Goal: Transaction & Acquisition: Obtain resource

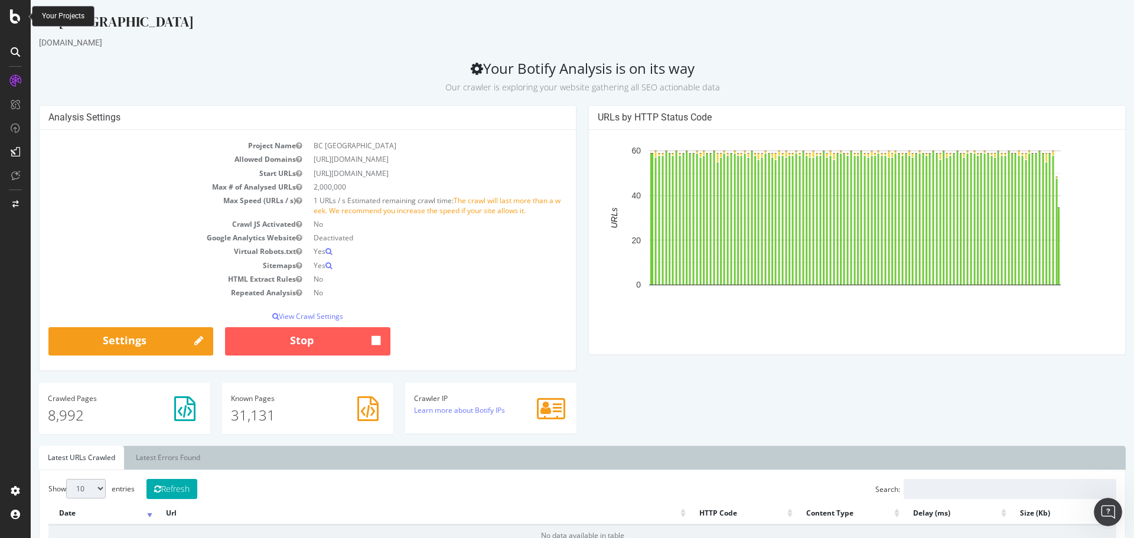
click at [13, 18] on icon at bounding box center [15, 16] width 11 height 14
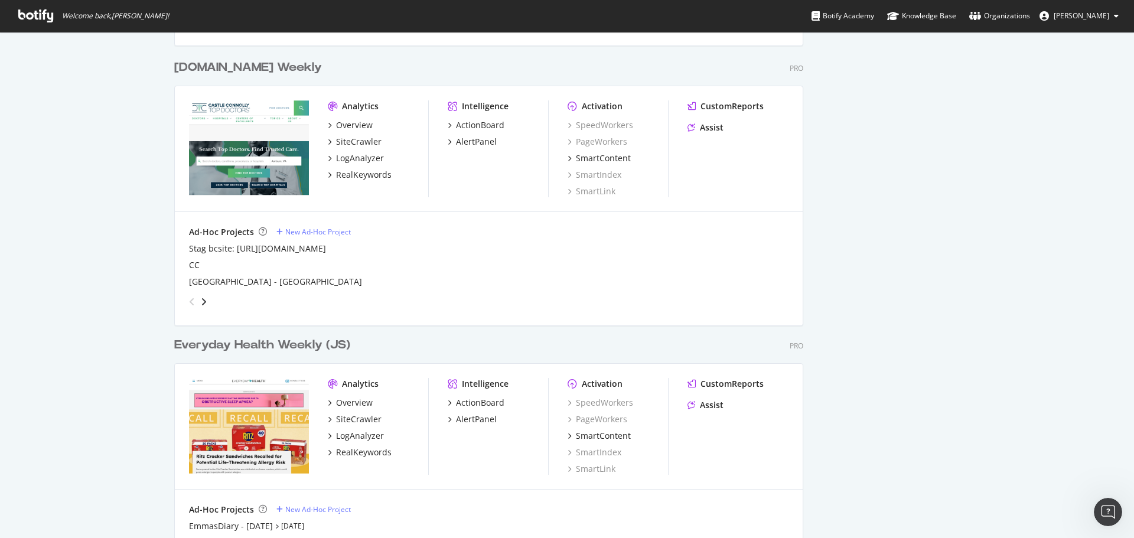
scroll to position [1359, 0]
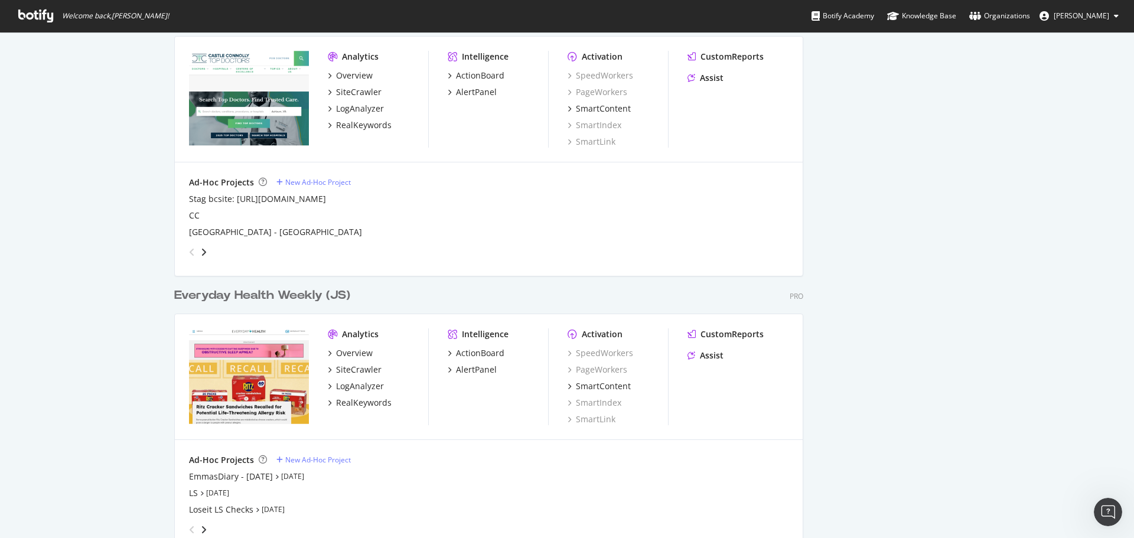
click at [236, 299] on div "Everyday Health Weekly (JS)" at bounding box center [262, 295] width 176 height 17
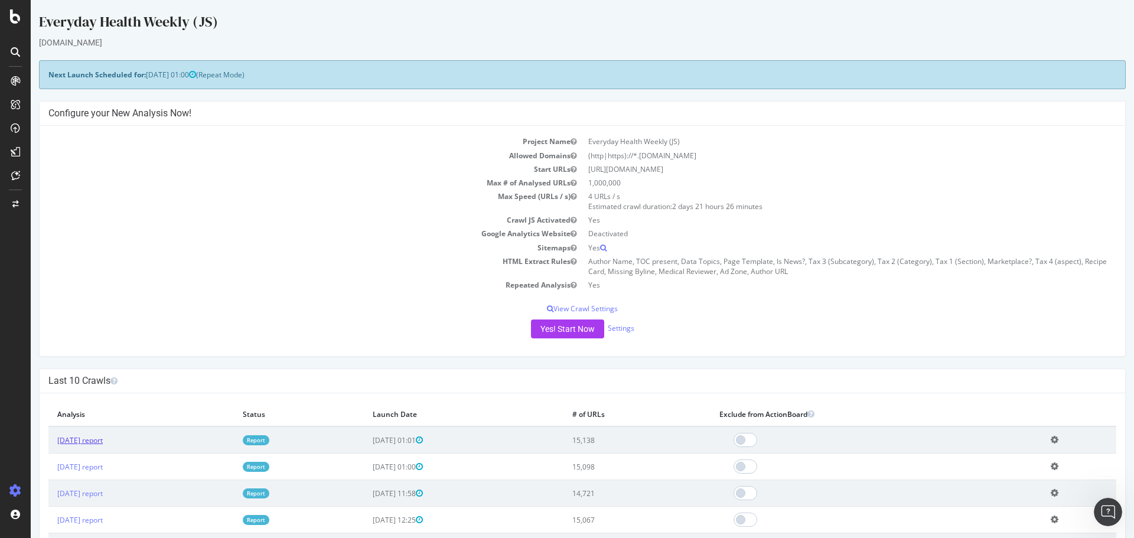
click at [103, 437] on link "[DATE] report" at bounding box center [79, 440] width 45 height 10
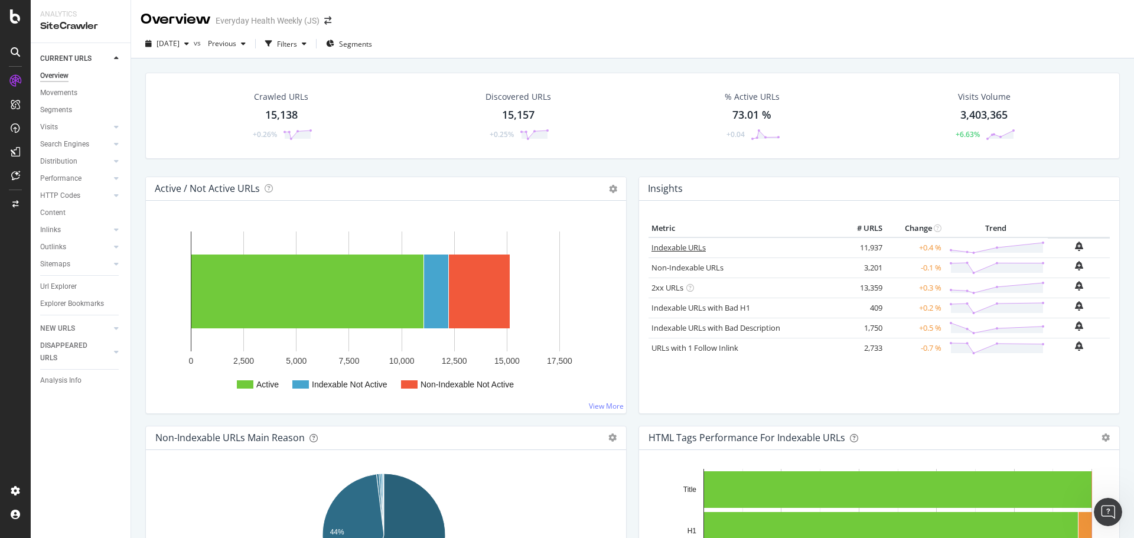
click at [673, 248] on link "Indexable URLs" at bounding box center [679, 247] width 54 height 11
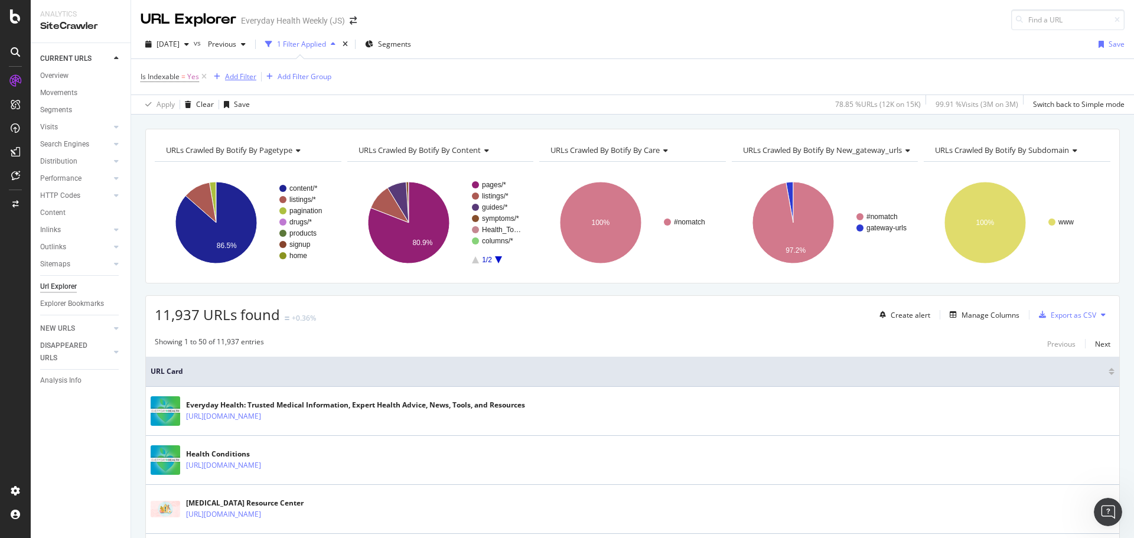
click at [237, 78] on div "Add Filter" at bounding box center [240, 76] width 31 height 10
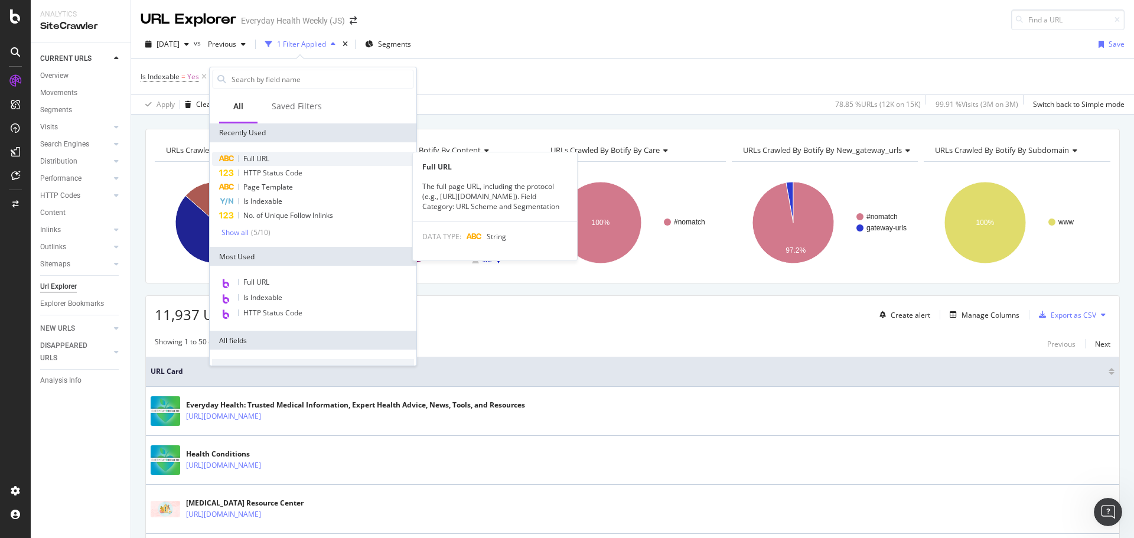
click at [272, 156] on div "Full URL" at bounding box center [313, 159] width 202 height 14
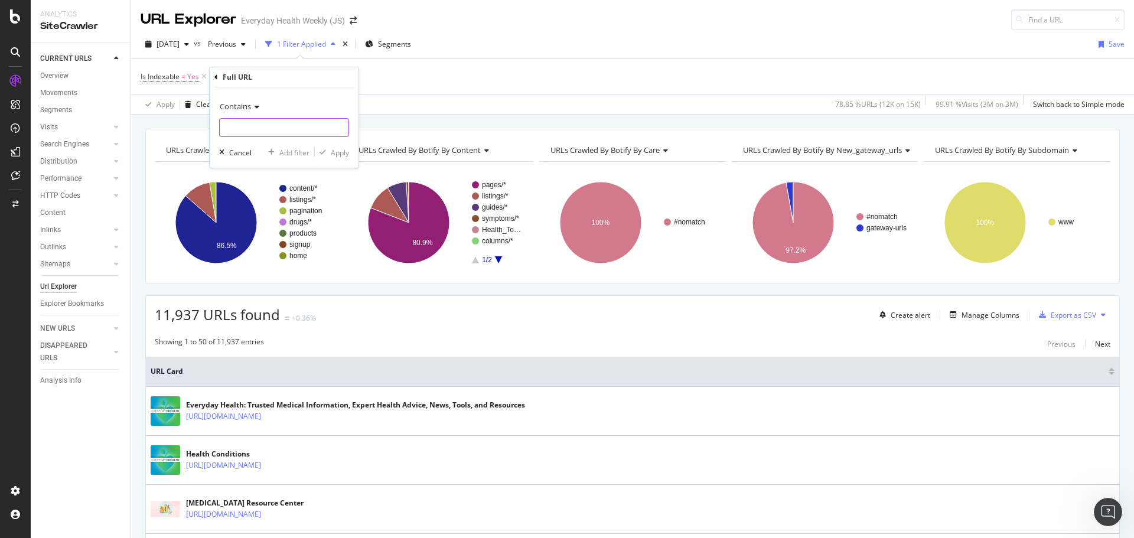
click at [265, 136] on input "text" at bounding box center [284, 127] width 129 height 19
type input "/digestive-health"
click at [343, 155] on div "Apply" at bounding box center [340, 153] width 18 height 10
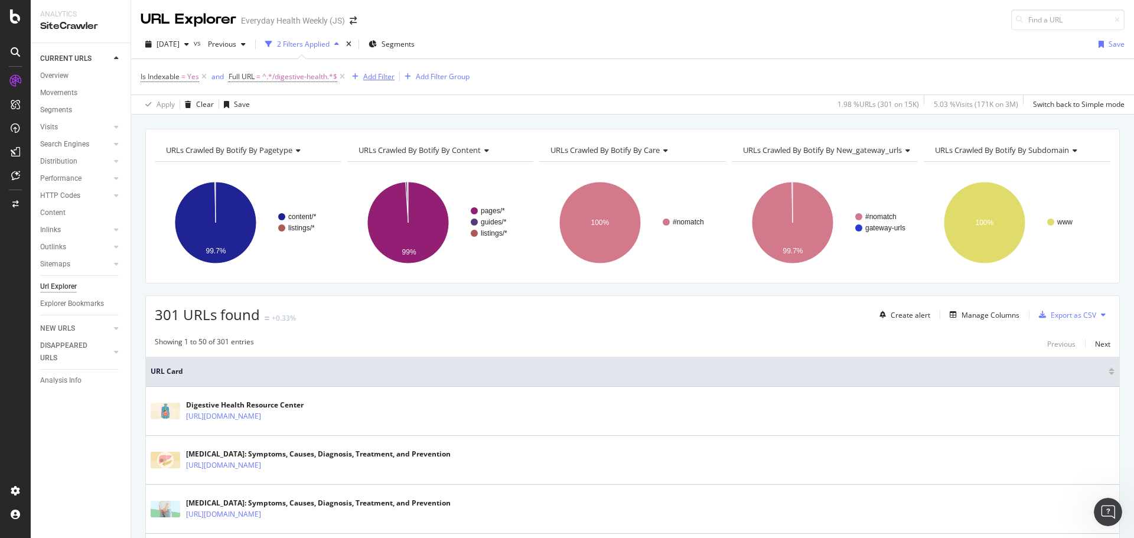
click at [382, 77] on div "Add Filter" at bounding box center [378, 76] width 31 height 10
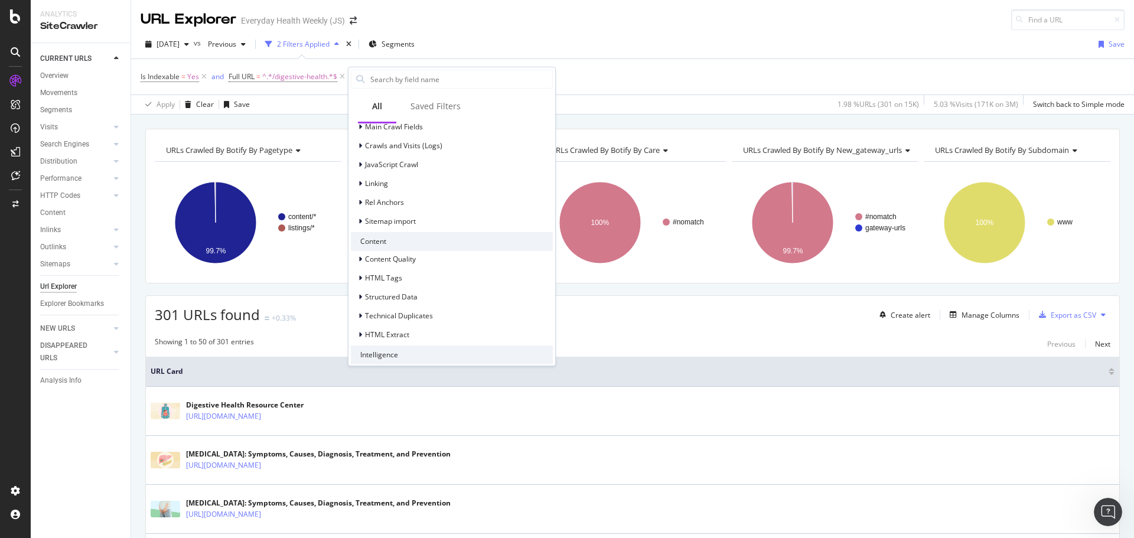
scroll to position [424, 0]
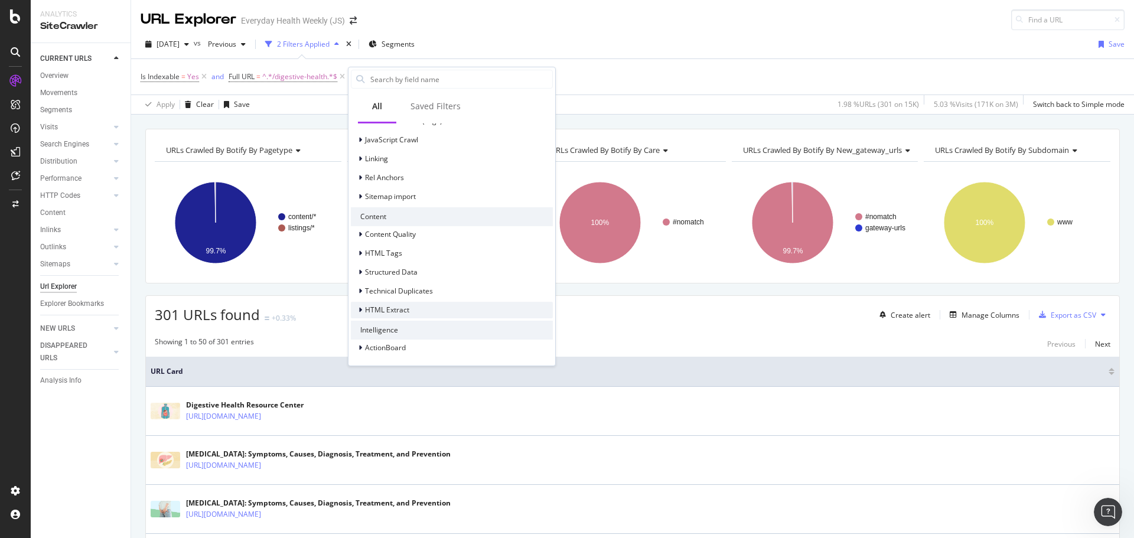
click at [406, 310] on span "HTML Extract" at bounding box center [387, 310] width 44 height 10
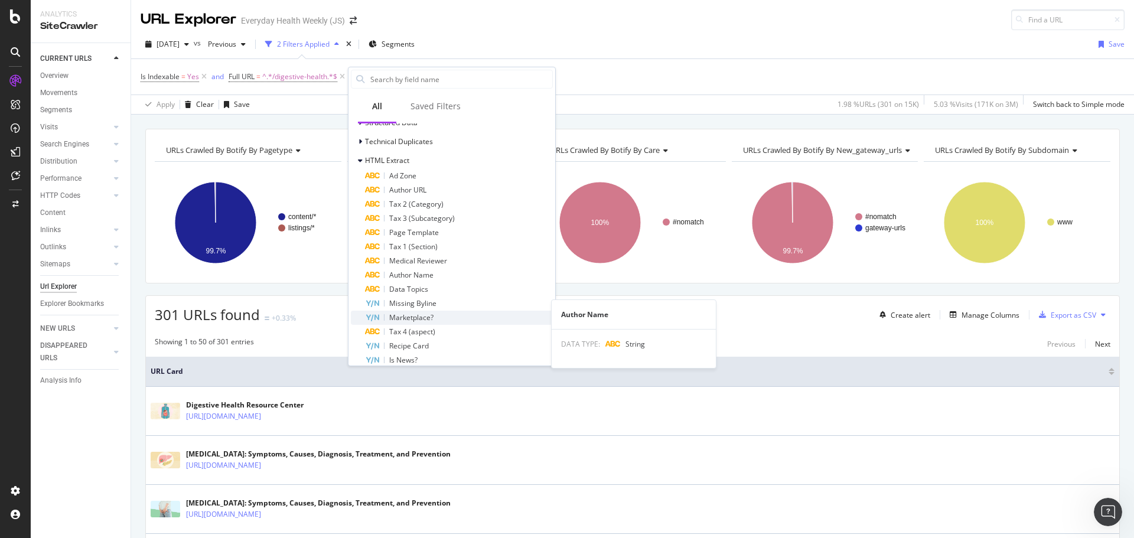
scroll to position [601, 0]
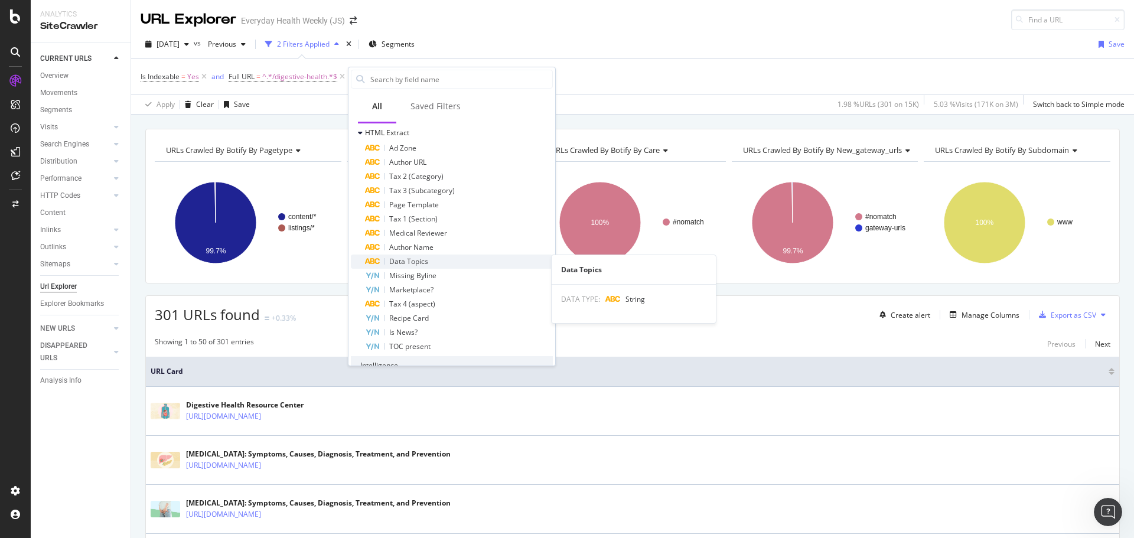
click at [423, 261] on span "Data Topics" at bounding box center [408, 261] width 39 height 10
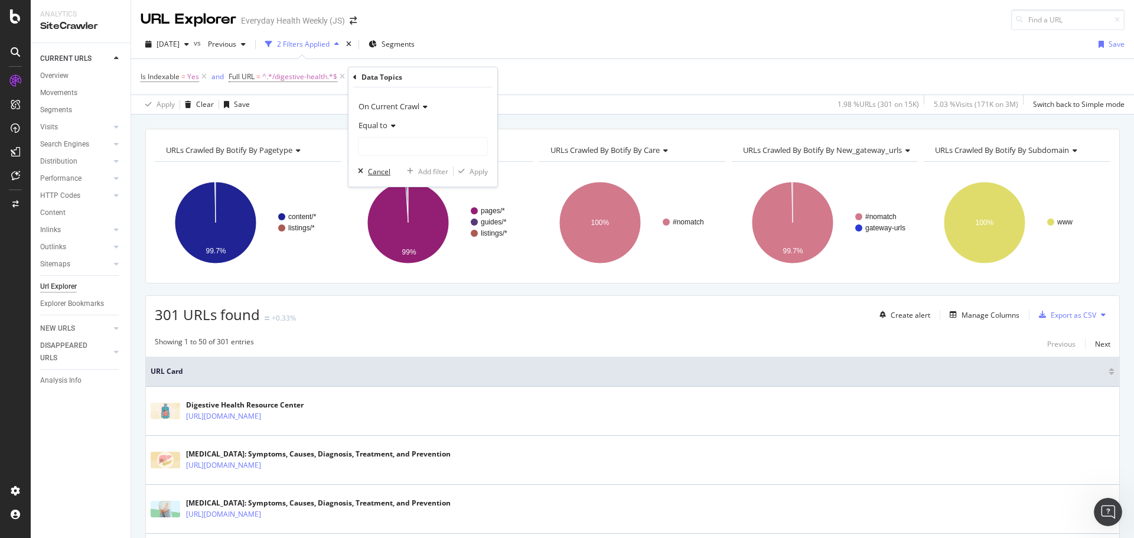
click at [382, 172] on div "Cancel" at bounding box center [379, 172] width 22 height 10
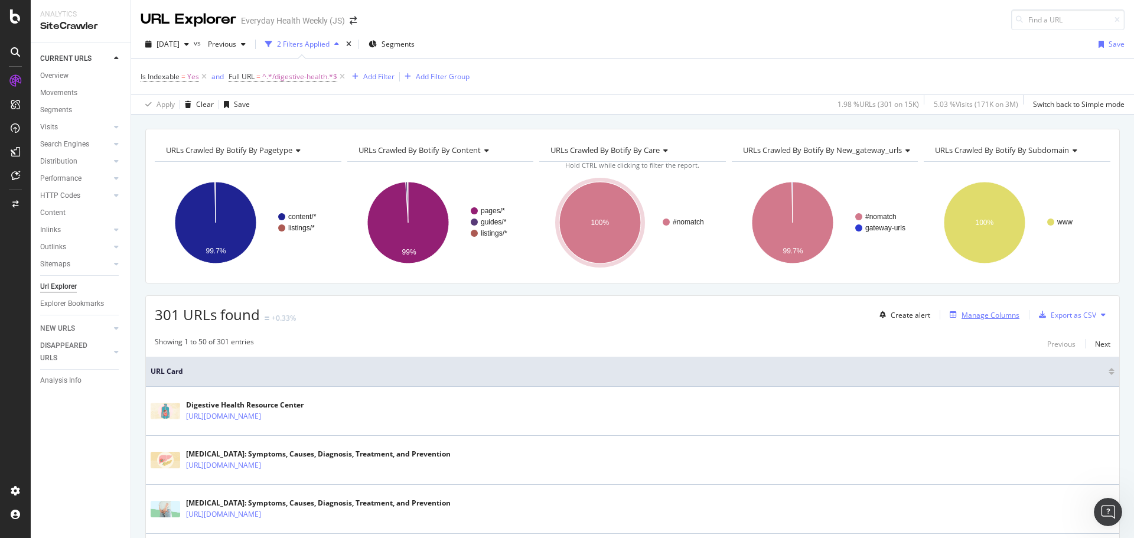
click at [982, 317] on div "Manage Columns" at bounding box center [991, 315] width 58 height 10
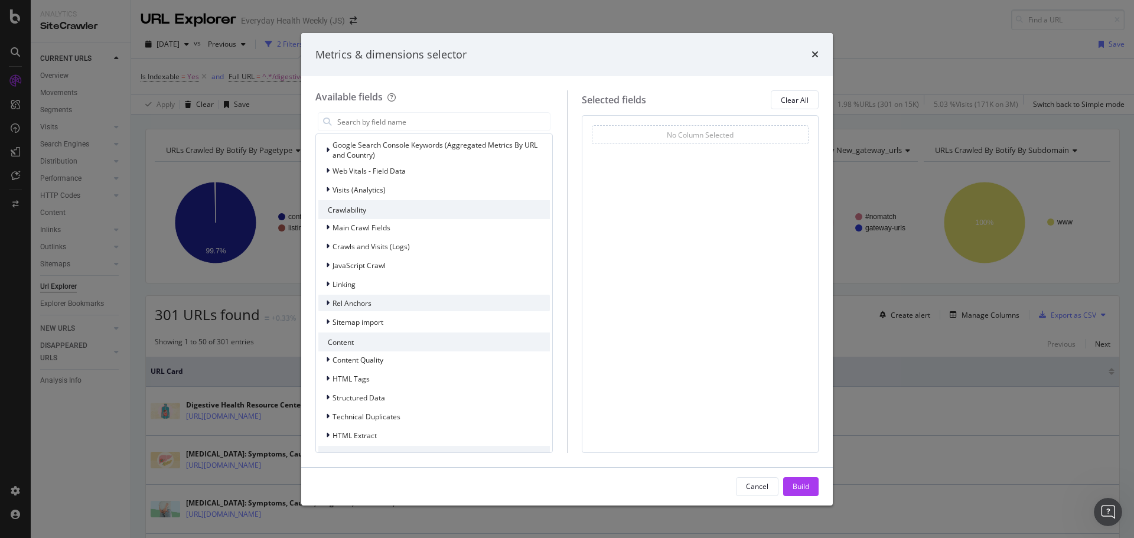
scroll to position [260, 0]
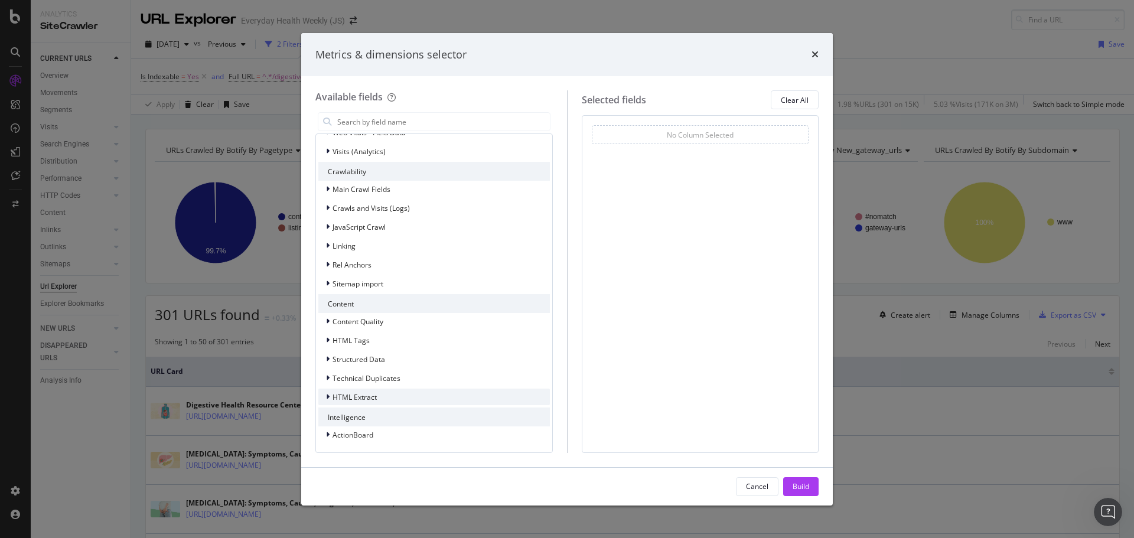
click at [364, 398] on span "HTML Extract" at bounding box center [355, 397] width 44 height 10
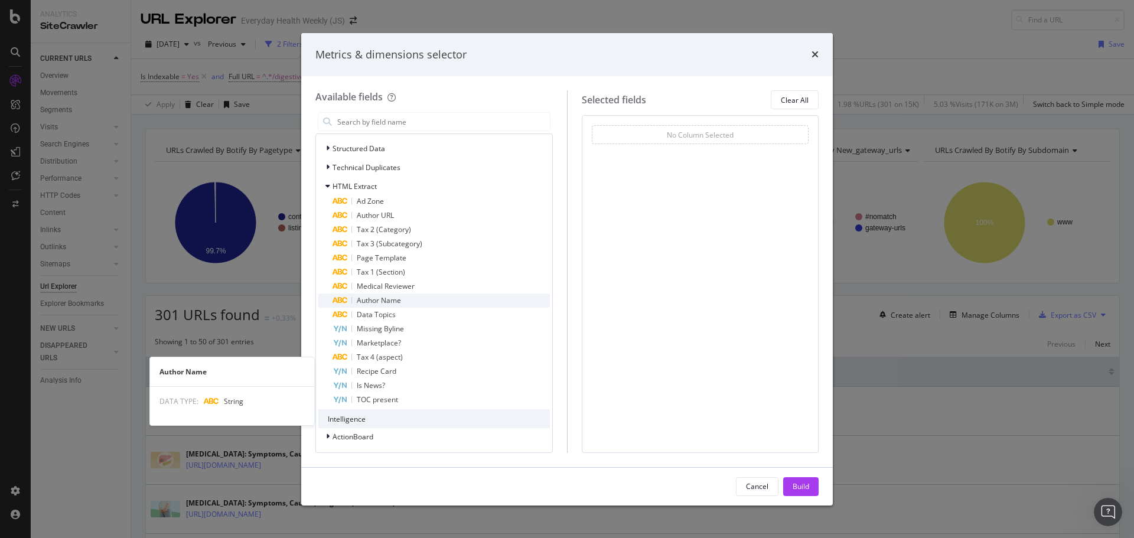
scroll to position [473, 0]
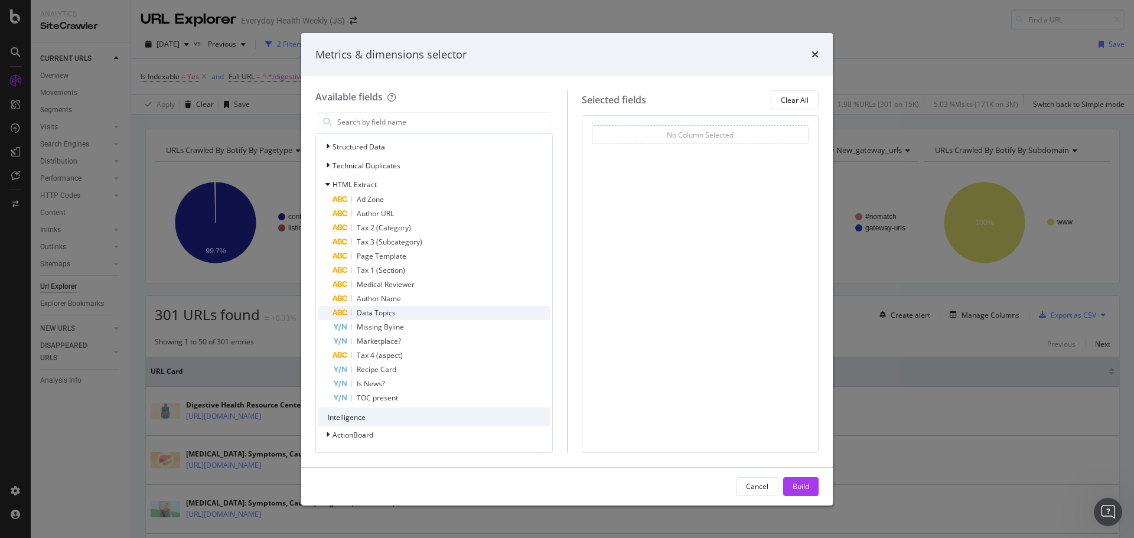
click at [386, 310] on span "Data Topics" at bounding box center [376, 313] width 39 height 10
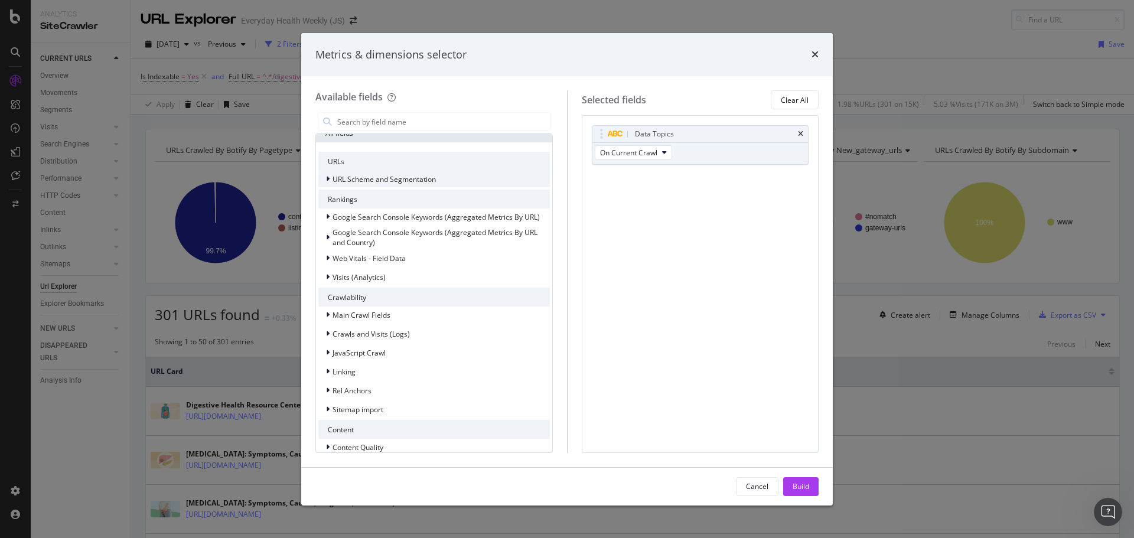
scroll to position [118, 0]
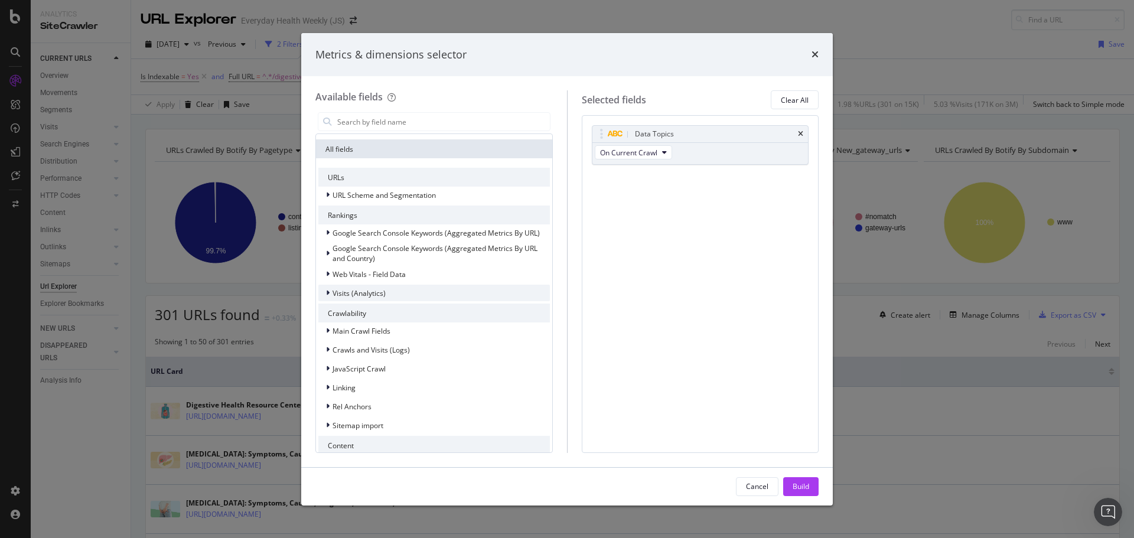
click at [369, 290] on span "Visits (Analytics)" at bounding box center [359, 293] width 53 height 10
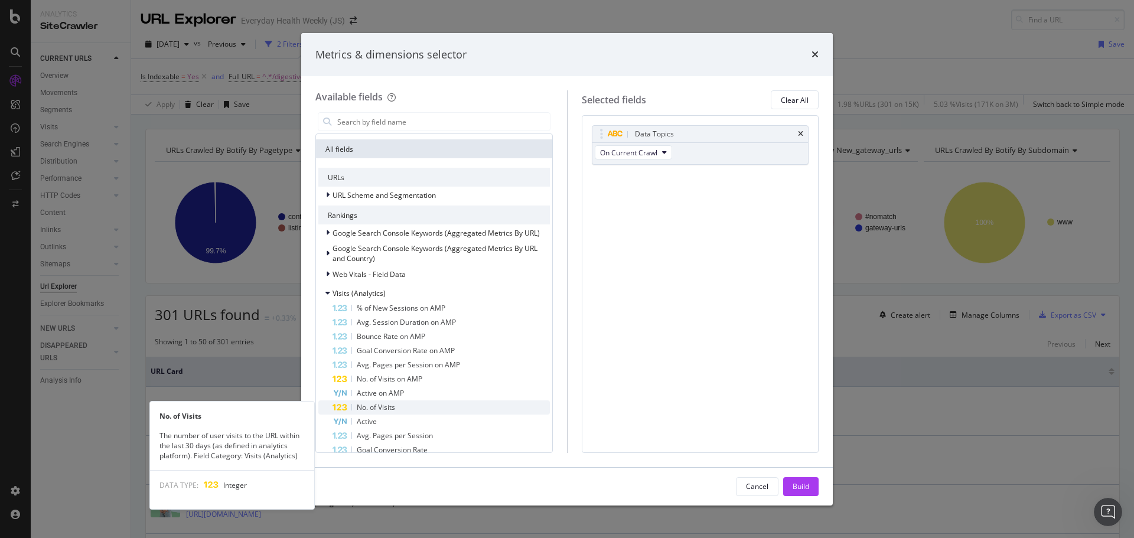
click at [394, 409] on span "No. of Visits" at bounding box center [376, 407] width 38 height 10
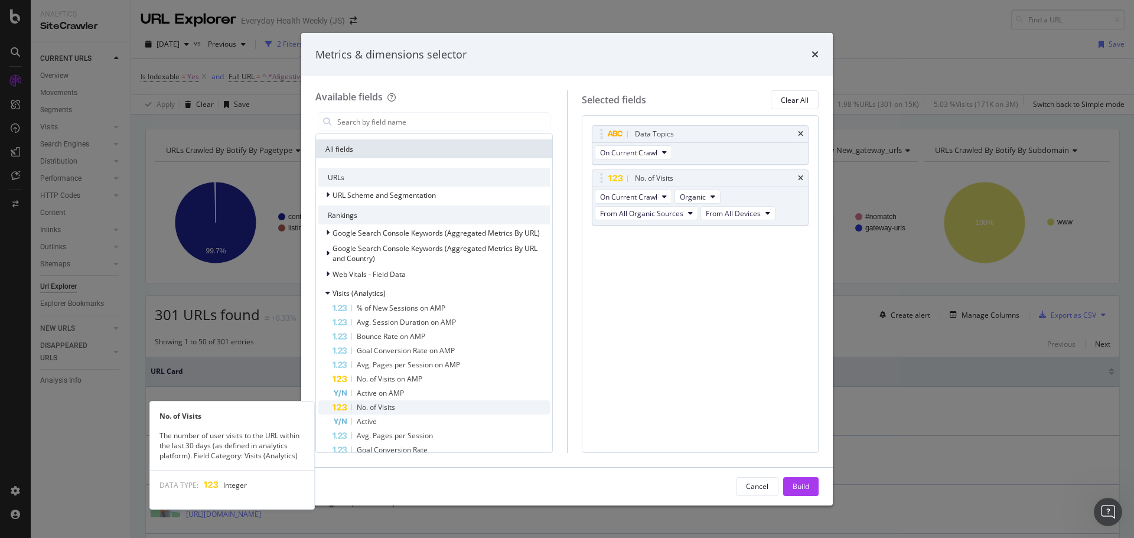
click at [394, 408] on span "No. of Visits" at bounding box center [376, 407] width 38 height 10
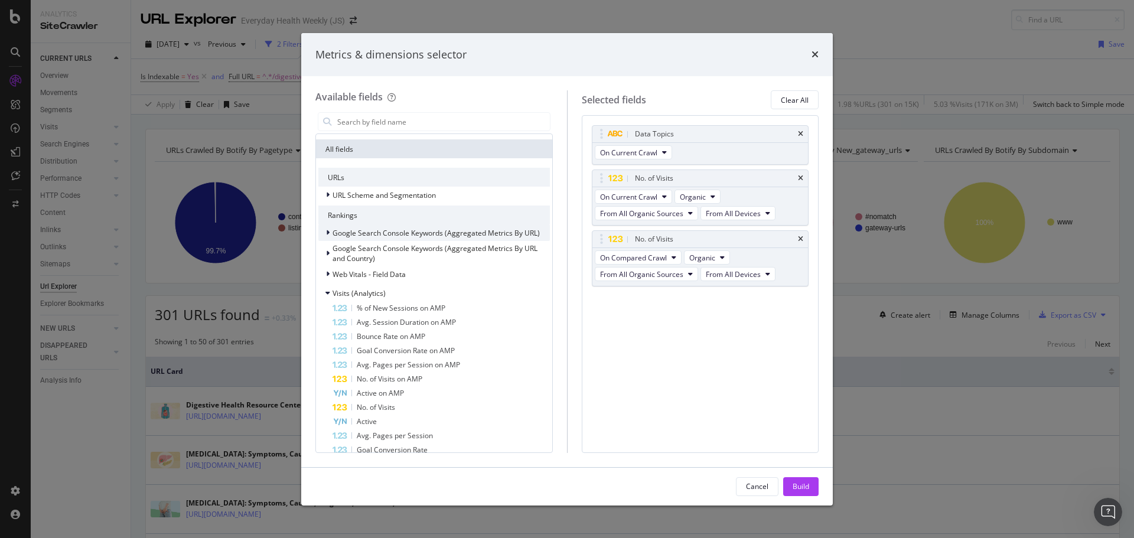
click at [368, 230] on span "Google Search Console Keywords (Aggregated Metrics By URL)" at bounding box center [436, 233] width 207 height 10
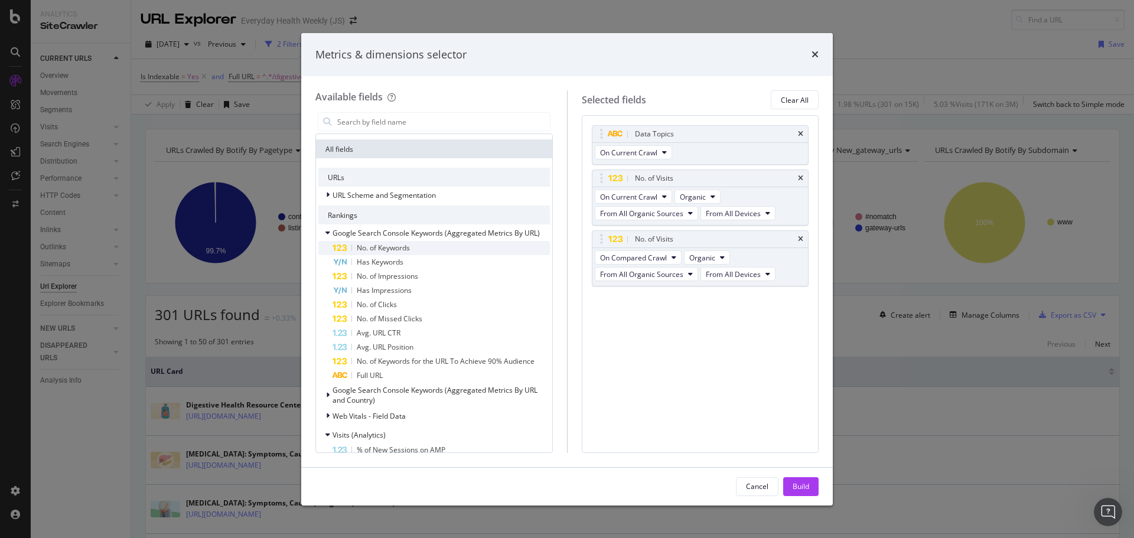
click at [395, 249] on span "No. of Keywords" at bounding box center [383, 248] width 53 height 10
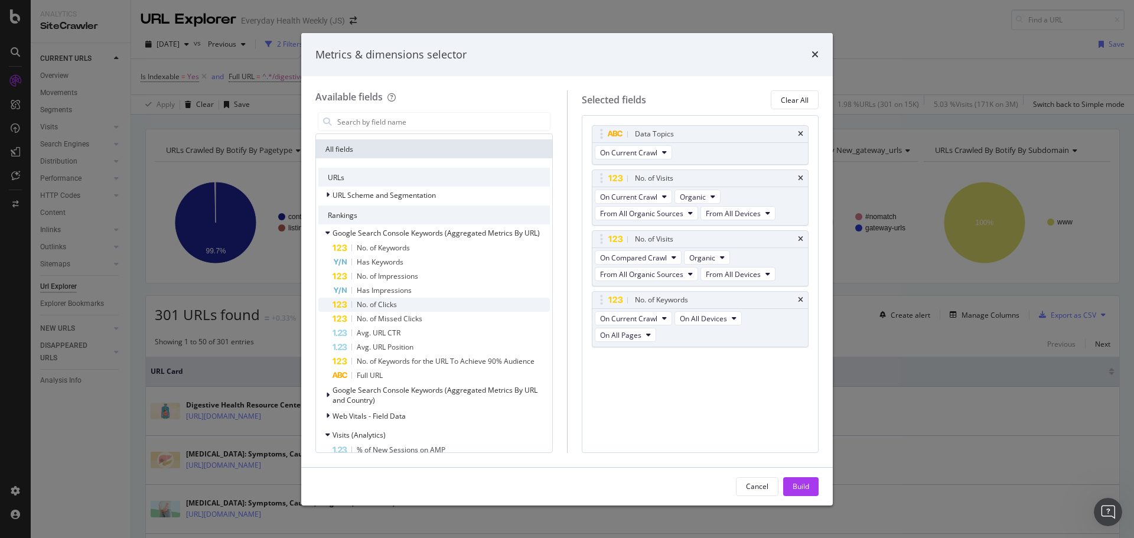
click at [394, 301] on span "No. of Clicks" at bounding box center [377, 305] width 40 height 10
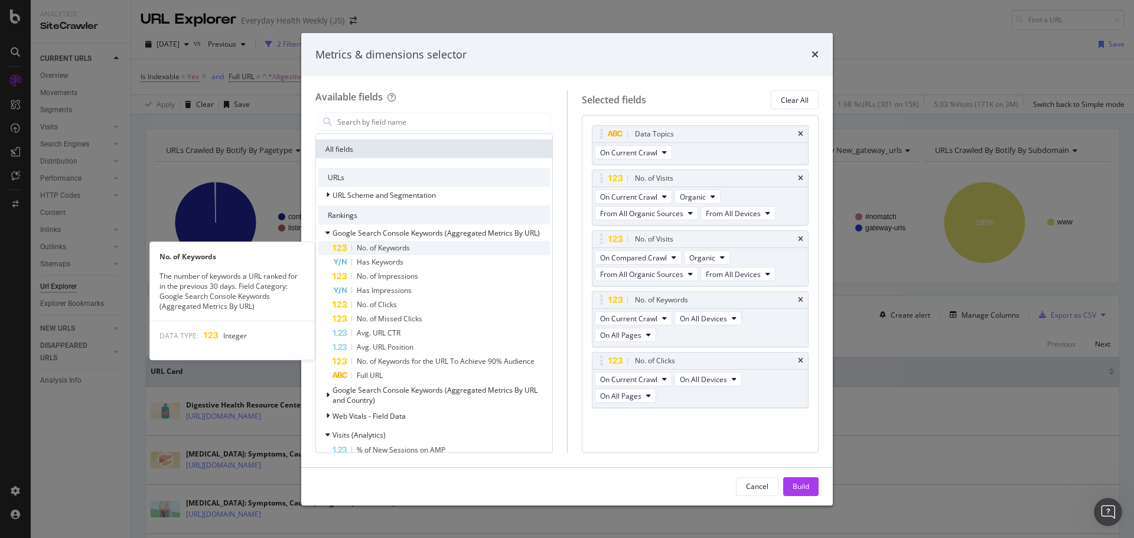
click at [391, 249] on span "No. of Keywords" at bounding box center [383, 248] width 53 height 10
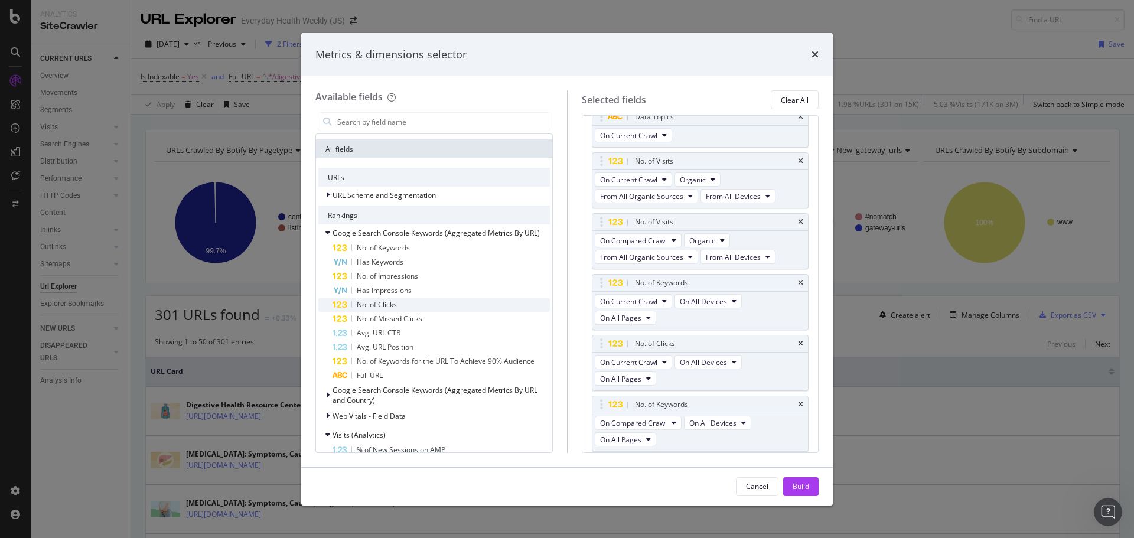
click at [398, 303] on div "No. of Clicks" at bounding box center [441, 305] width 217 height 14
click at [795, 486] on div "Build" at bounding box center [801, 487] width 17 height 10
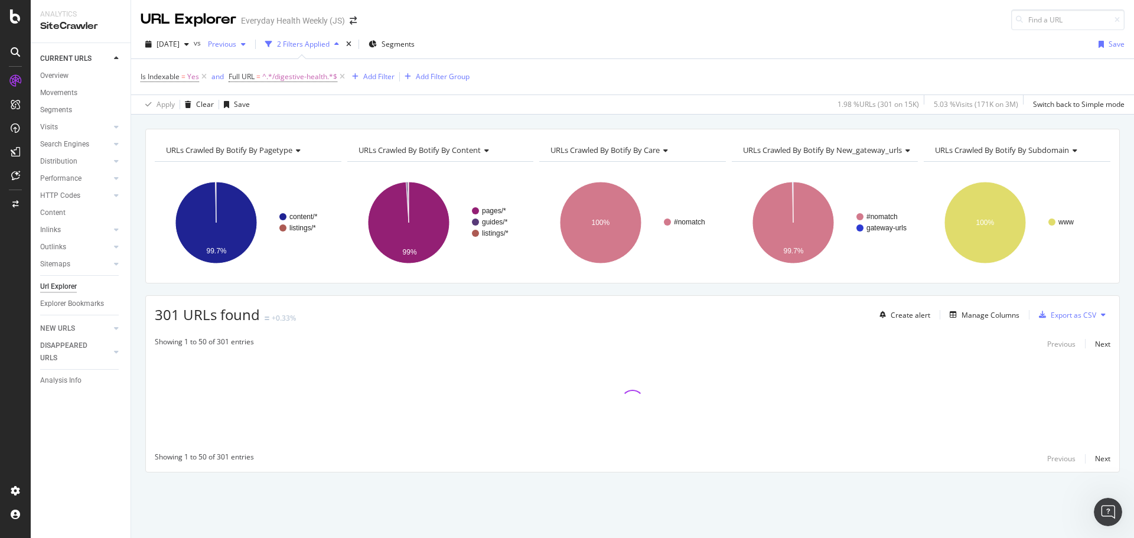
click at [236, 45] on span "Previous" at bounding box center [219, 44] width 33 height 10
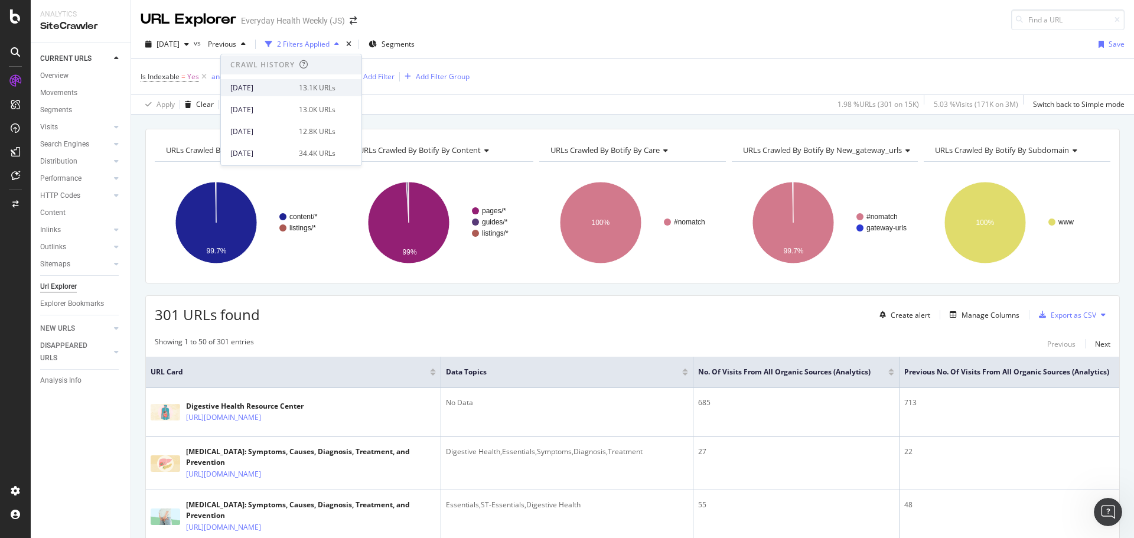
click at [279, 89] on div "[DATE]" at bounding box center [260, 88] width 61 height 11
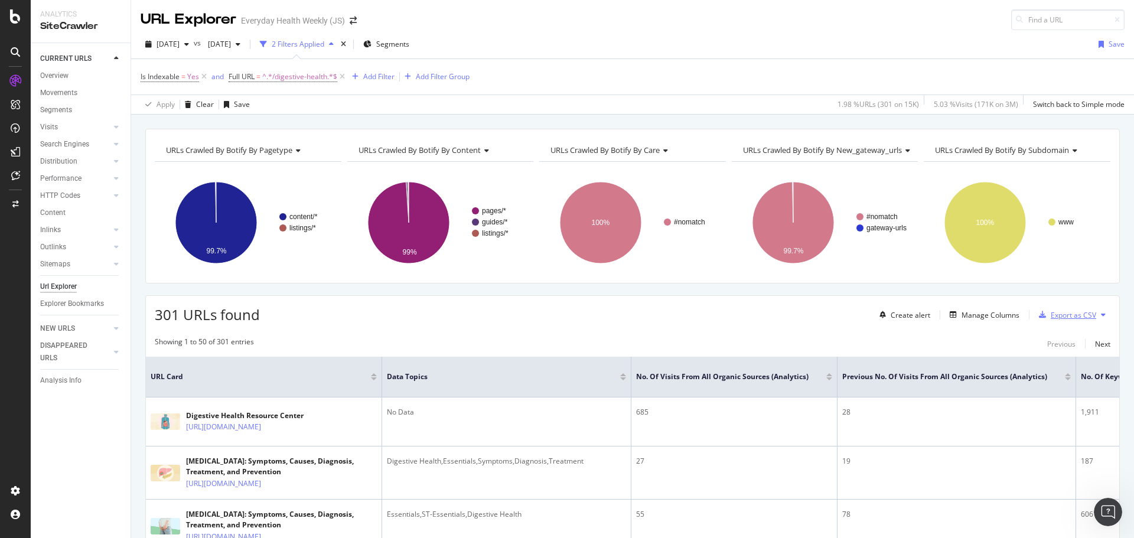
click at [1052, 318] on div "Export as CSV" at bounding box center [1073, 315] width 45 height 10
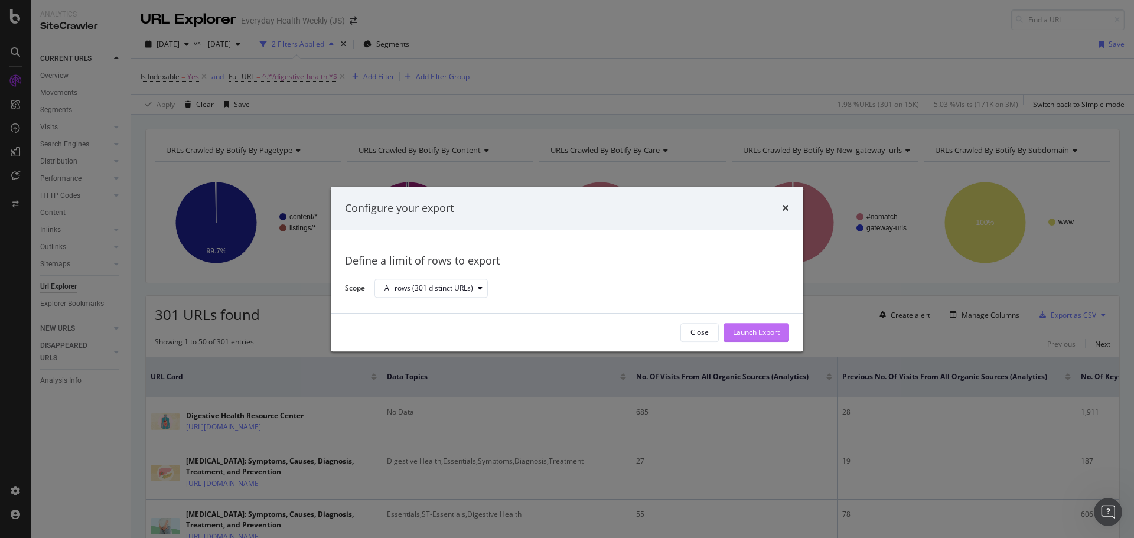
click at [769, 330] on div "Launch Export" at bounding box center [756, 333] width 47 height 10
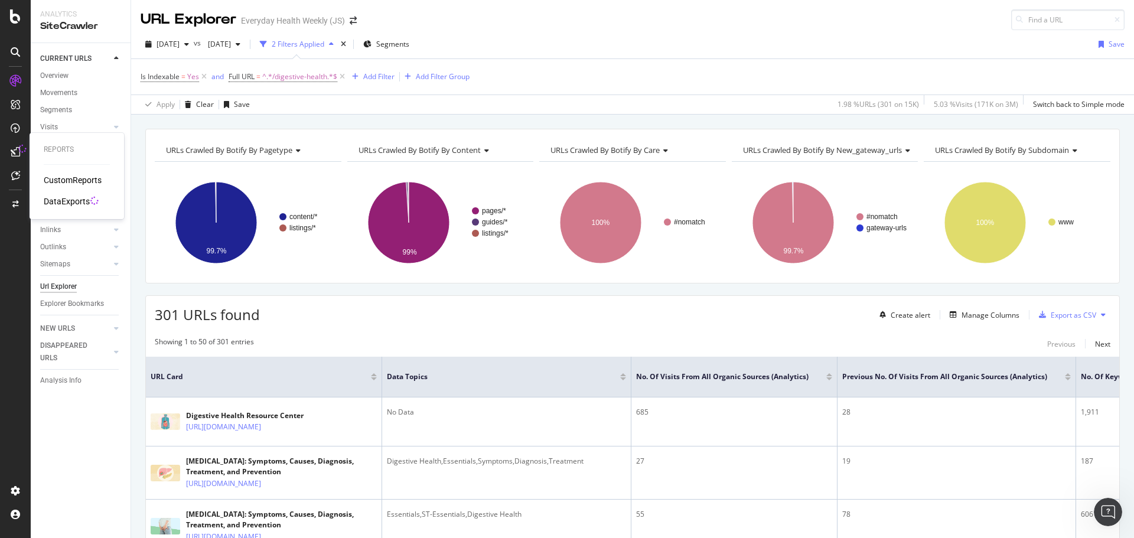
click at [52, 199] on div "DataExports" at bounding box center [67, 202] width 46 height 12
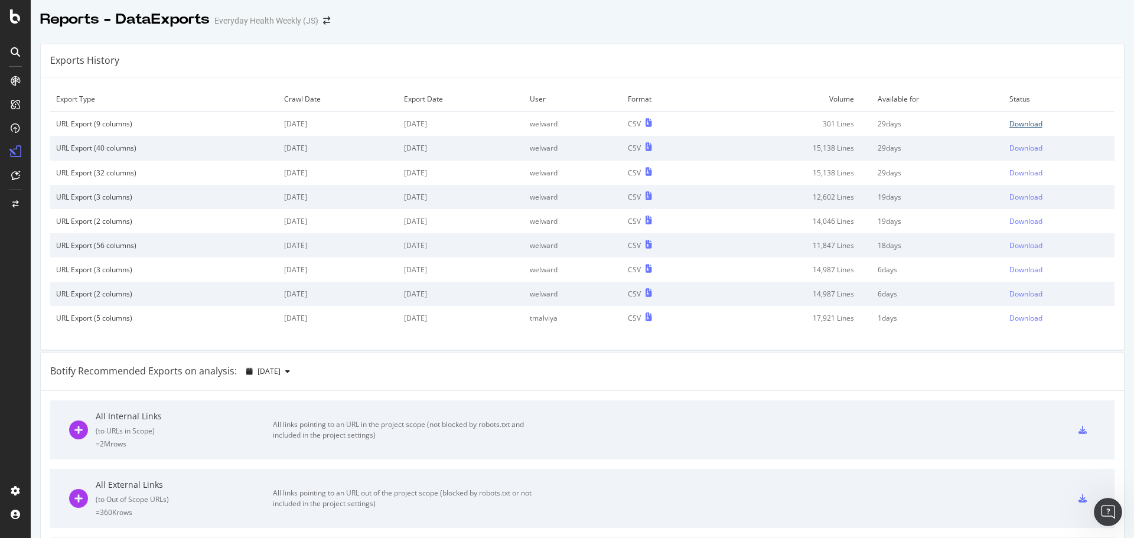
click at [1010, 124] on div "Download" at bounding box center [1026, 124] width 33 height 10
